Goal: Task Accomplishment & Management: Manage account settings

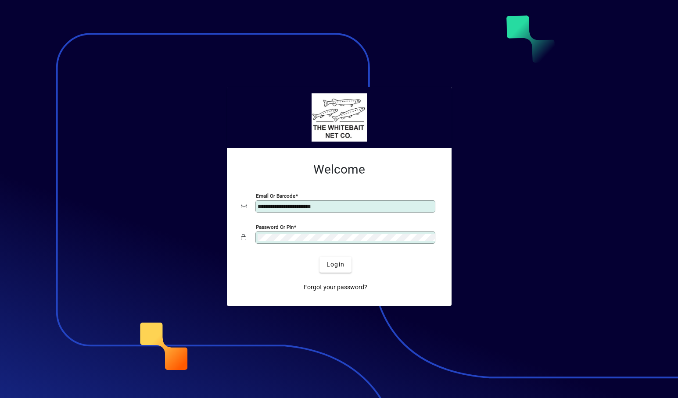
click at [528, 26] on div at bounding box center [339, 199] width 678 height 398
click at [88, 210] on div at bounding box center [339, 199] width 678 height 398
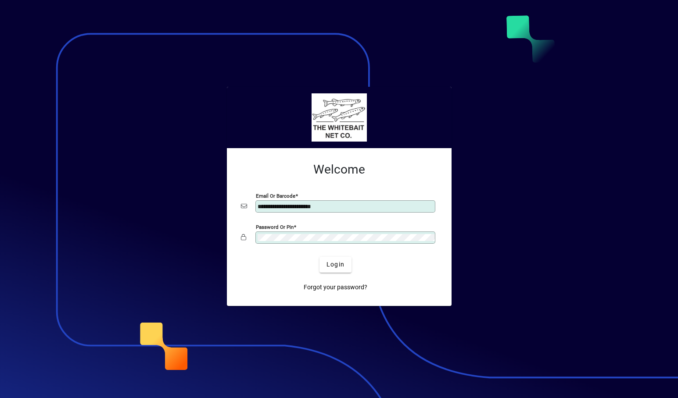
click at [88, 210] on div at bounding box center [339, 199] width 678 height 398
click at [532, 58] on div at bounding box center [339, 199] width 678 height 398
click at [530, 18] on div at bounding box center [339, 199] width 678 height 398
